Goal: Task Accomplishment & Management: Manage account settings

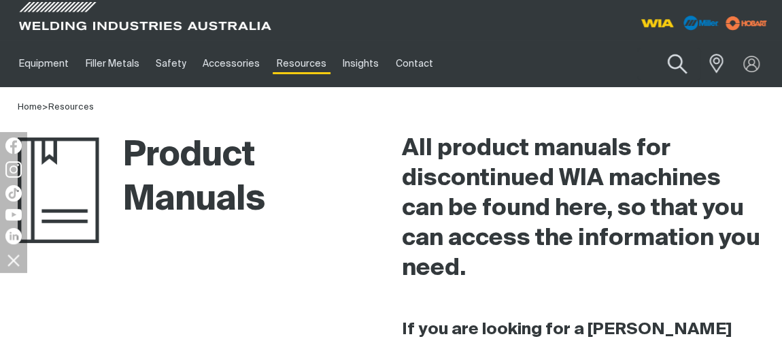
drag, startPoint x: 691, startPoint y: 79, endPoint x: 701, endPoint y: 80, distance: 10.2
click at [691, 80] on button "Search products" at bounding box center [677, 64] width 55 height 39
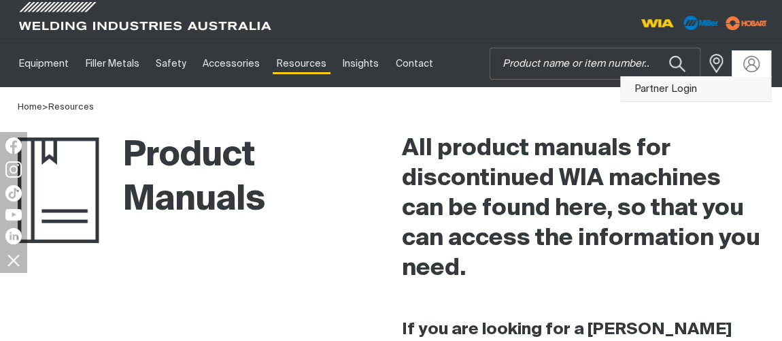
click at [671, 82] on link "Partner Login" at bounding box center [696, 89] width 150 height 25
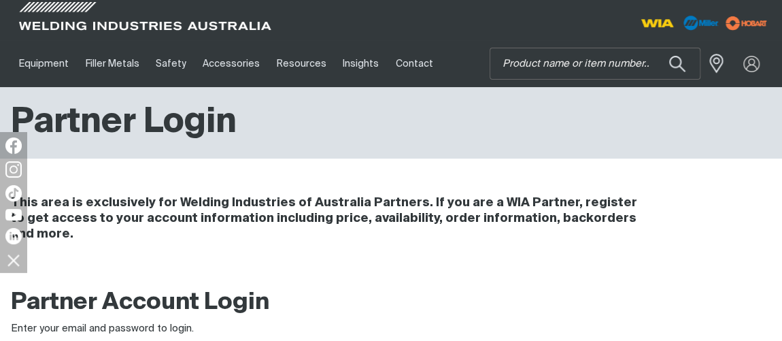
type input "[EMAIL_ADDRESS][PERSON_NAME][DOMAIN_NAME]"
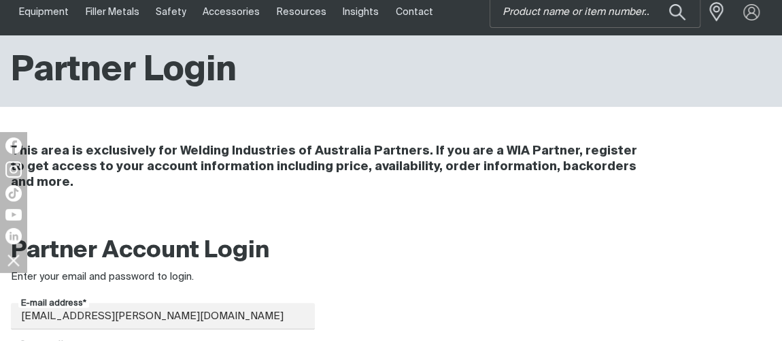
scroll to position [185, 0]
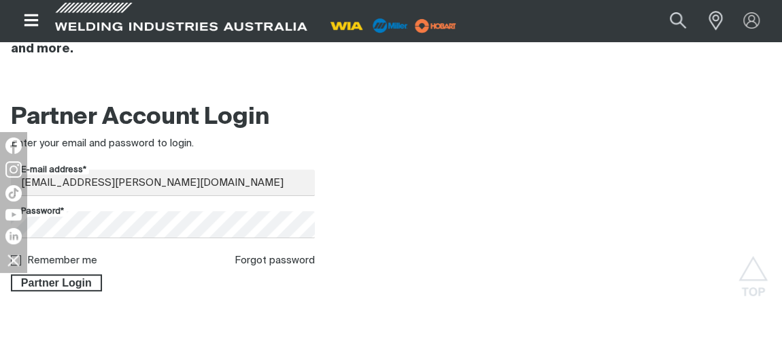
drag, startPoint x: 53, startPoint y: 285, endPoint x: 118, endPoint y: 267, distance: 67.7
click at [53, 285] on span "Partner Login" at bounding box center [56, 283] width 88 height 18
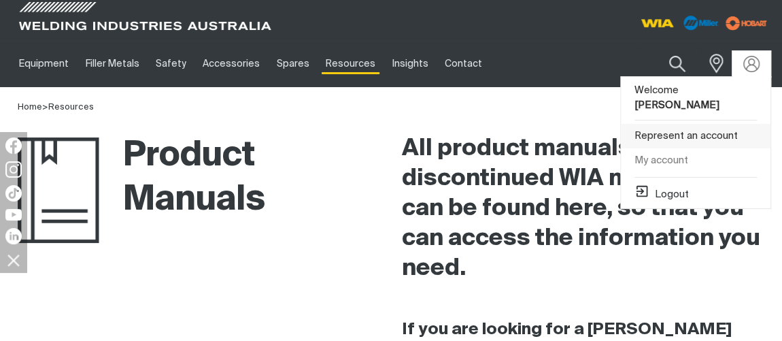
click at [699, 124] on link "Represent an account" at bounding box center [696, 136] width 150 height 25
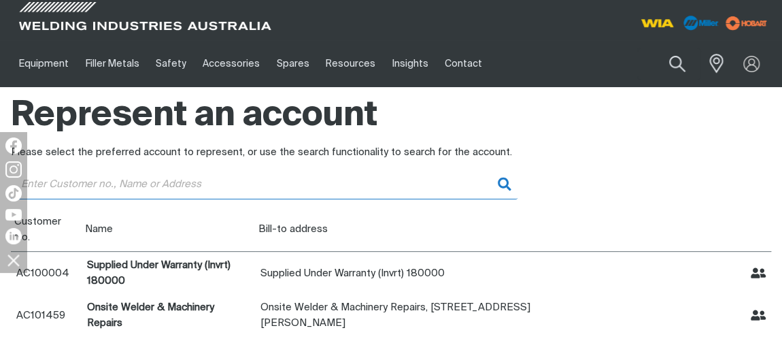
click at [73, 188] on input "Customer" at bounding box center [264, 184] width 507 height 31
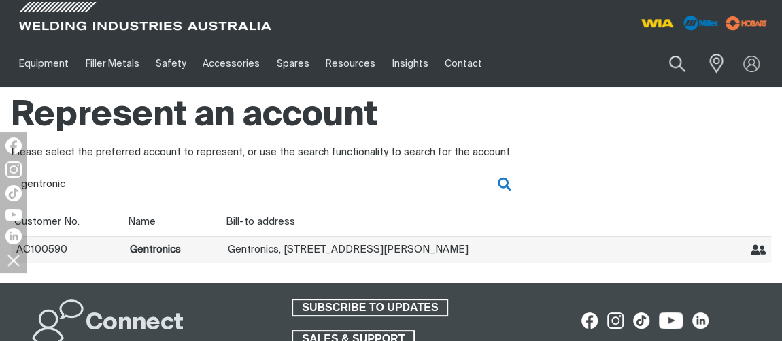
type input "gentronic"
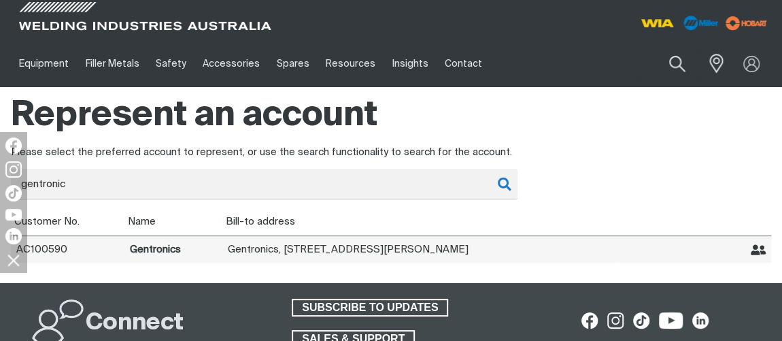
click at [144, 252] on td "Gentronics" at bounding box center [174, 248] width 98 height 27
click at [53, 251] on td "AC100590" at bounding box center [68, 248] width 114 height 27
click at [755, 250] on icon "Represent Gentronics" at bounding box center [759, 249] width 16 height 11
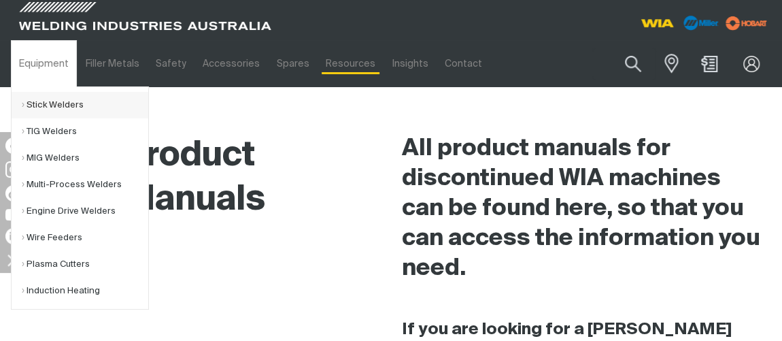
click at [70, 92] on link "Stick Welders" at bounding box center [85, 105] width 127 height 27
